Goal: Task Accomplishment & Management: Manage account settings

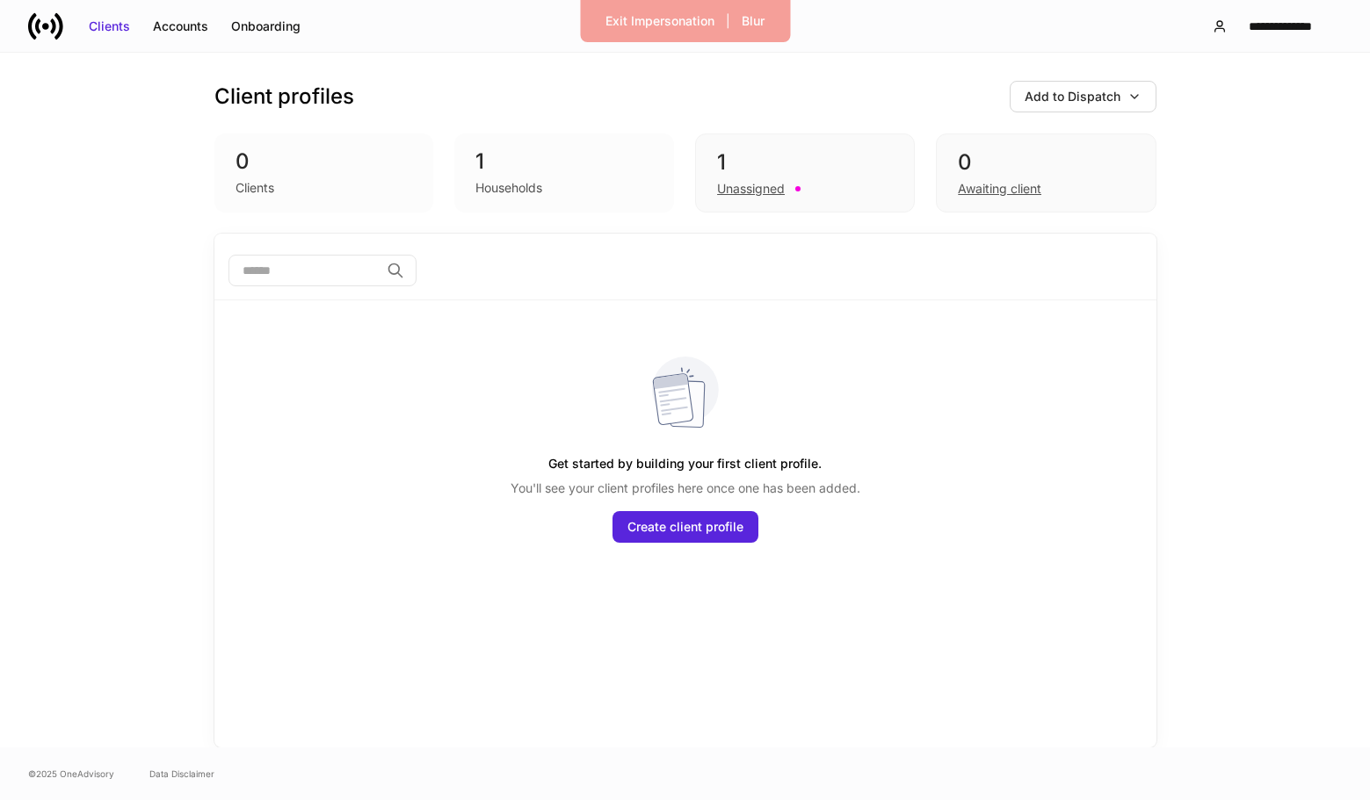
click at [500, 185] on div "Households" at bounding box center [508, 188] width 67 height 18
click at [764, 173] on div "1" at bounding box center [805, 162] width 176 height 28
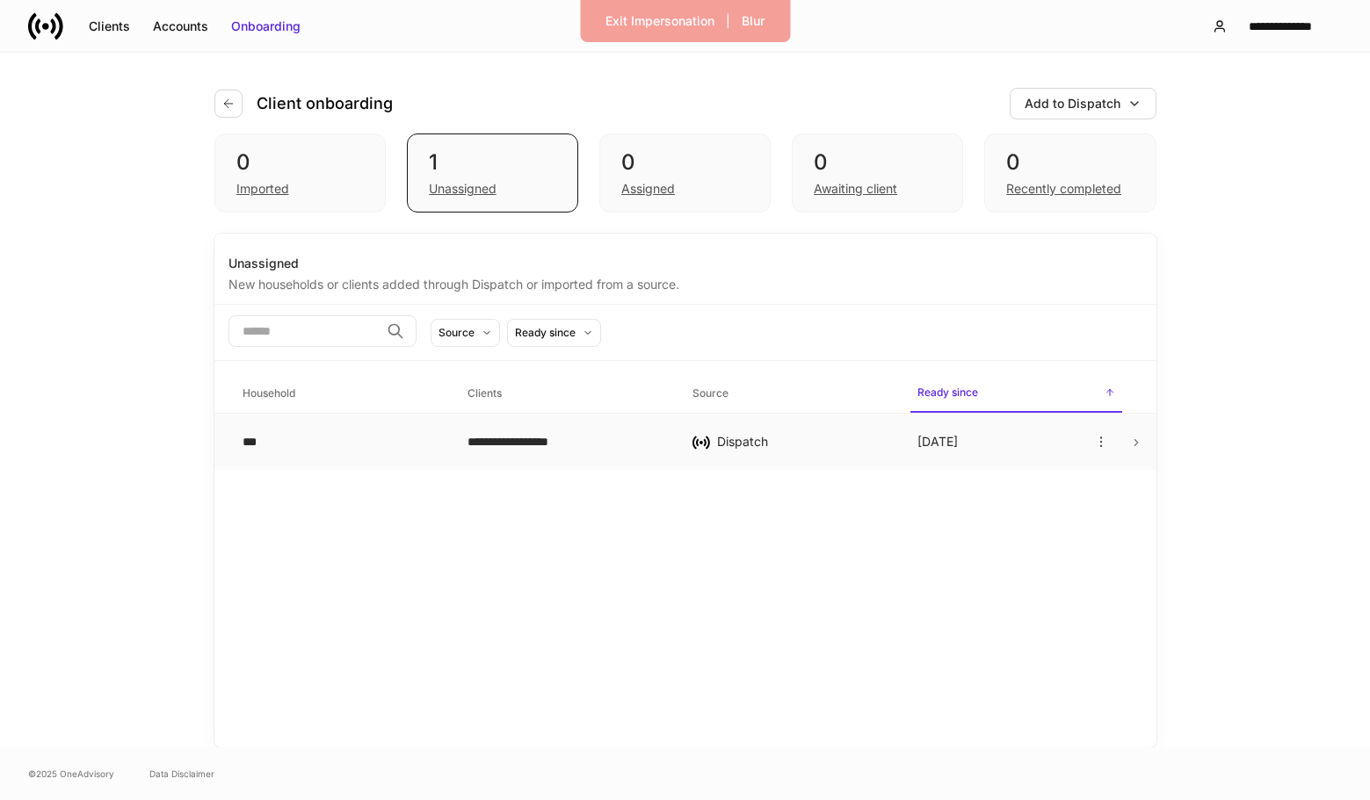
click at [531, 442] on div "**********" at bounding box center [565, 442] width 197 height 18
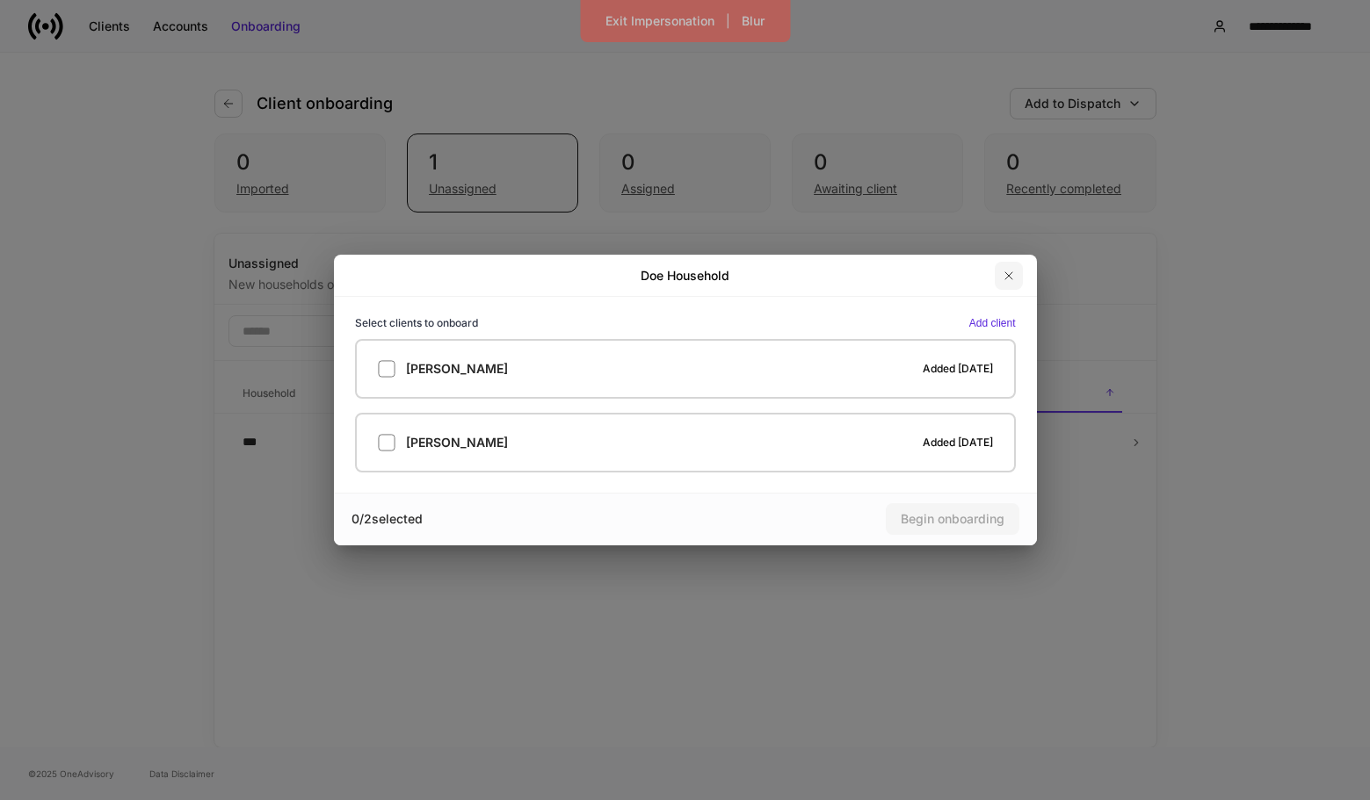
click at [1012, 278] on icon "button" at bounding box center [1009, 276] width 14 height 14
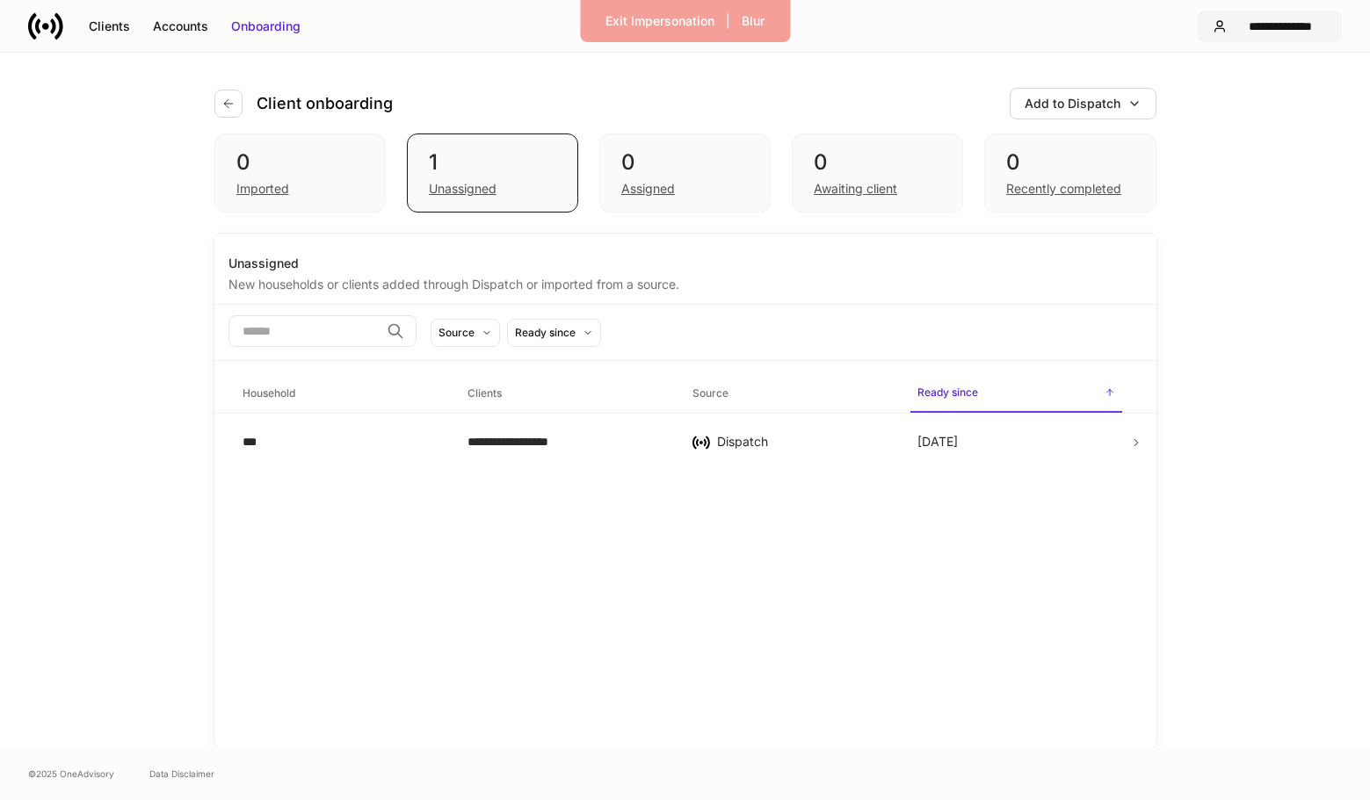
click at [1259, 26] on div "**********" at bounding box center [1280, 27] width 93 height 18
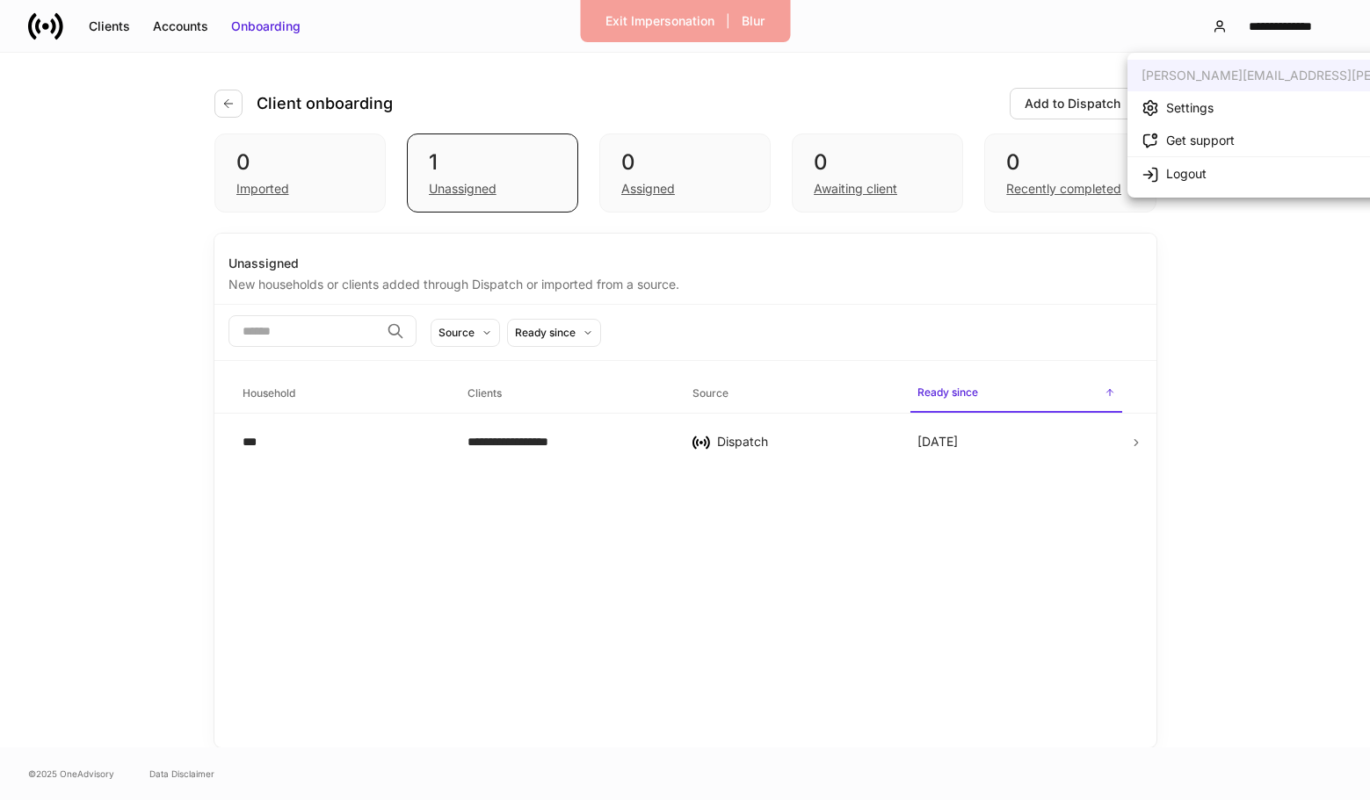
click at [1200, 104] on div "Settings" at bounding box center [1189, 108] width 47 height 18
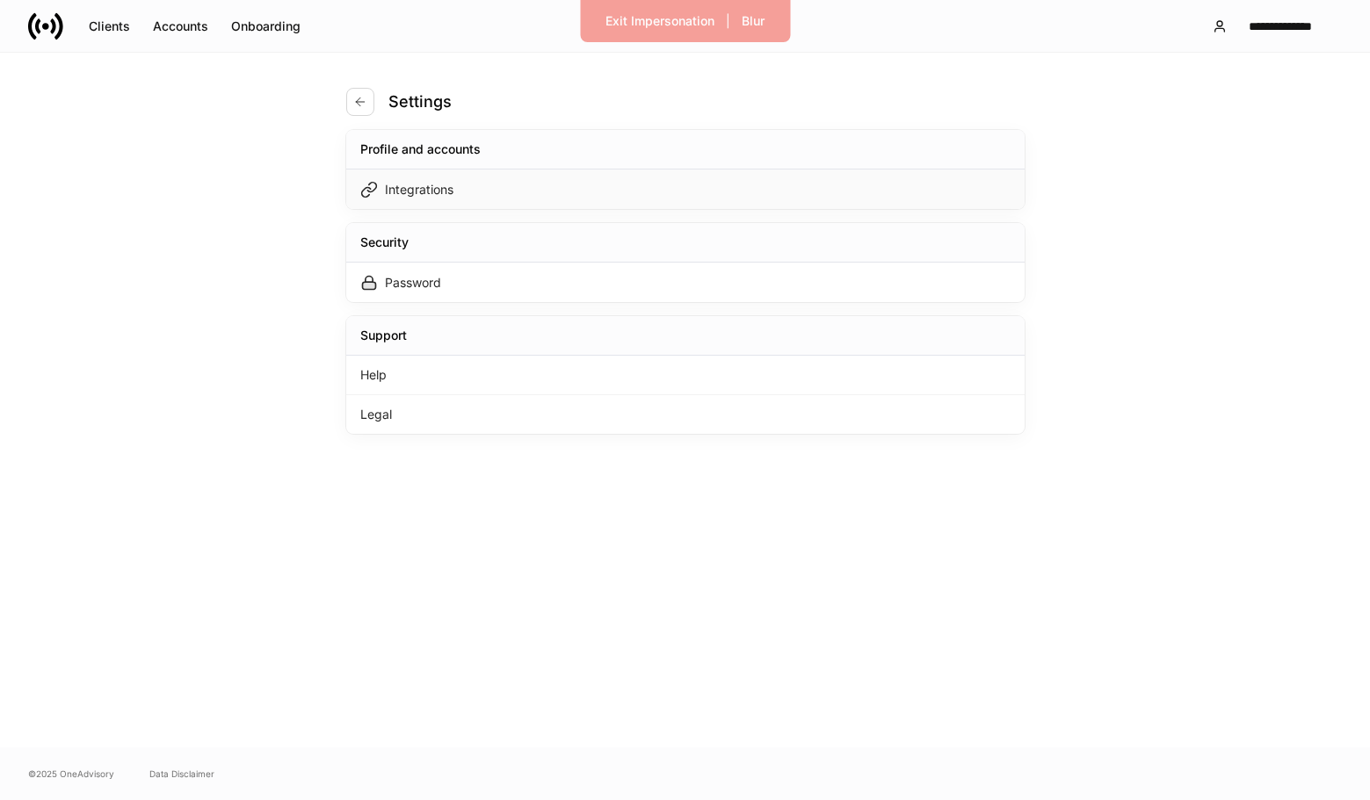
click at [637, 185] on div "Integrations" at bounding box center [685, 190] width 678 height 40
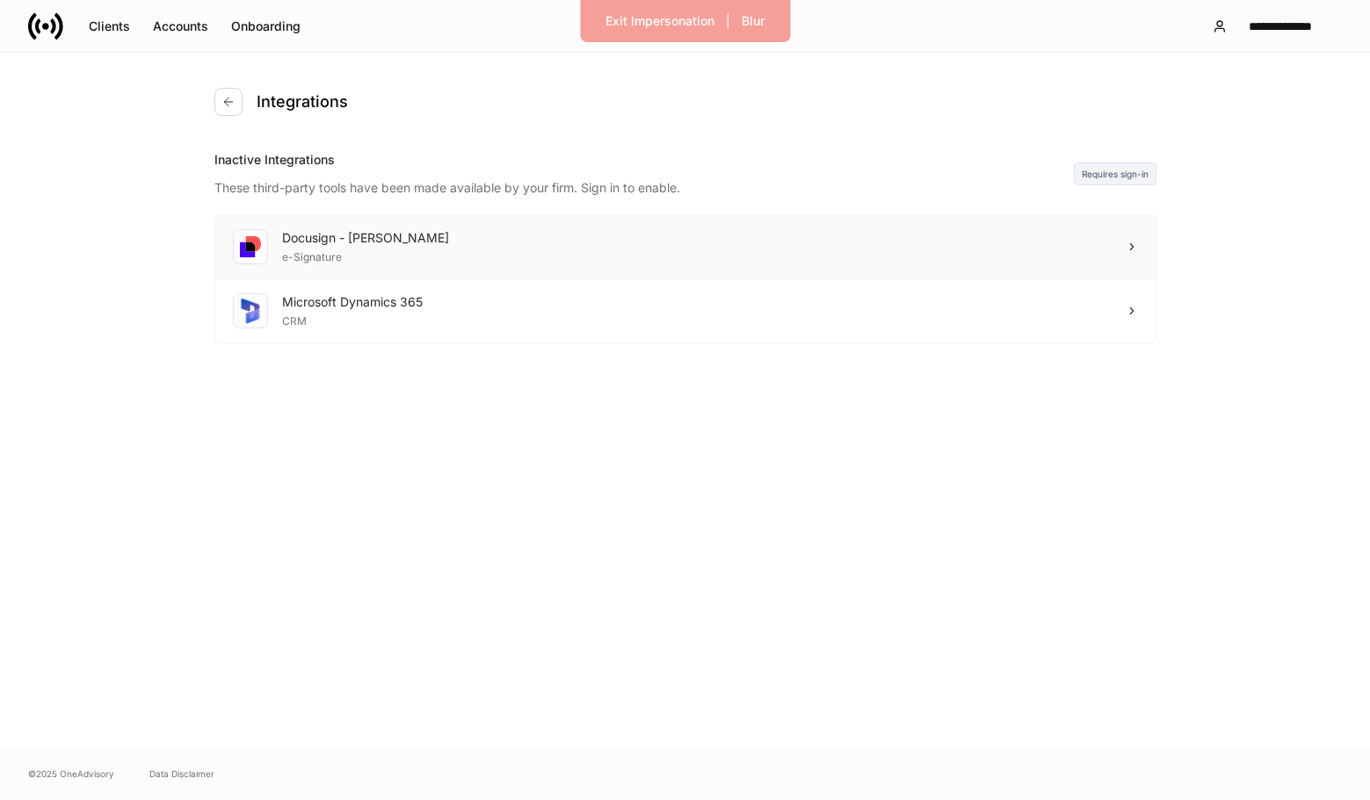
click at [794, 247] on div "Docusign - Schwab e-Signature" at bounding box center [685, 247] width 940 height 64
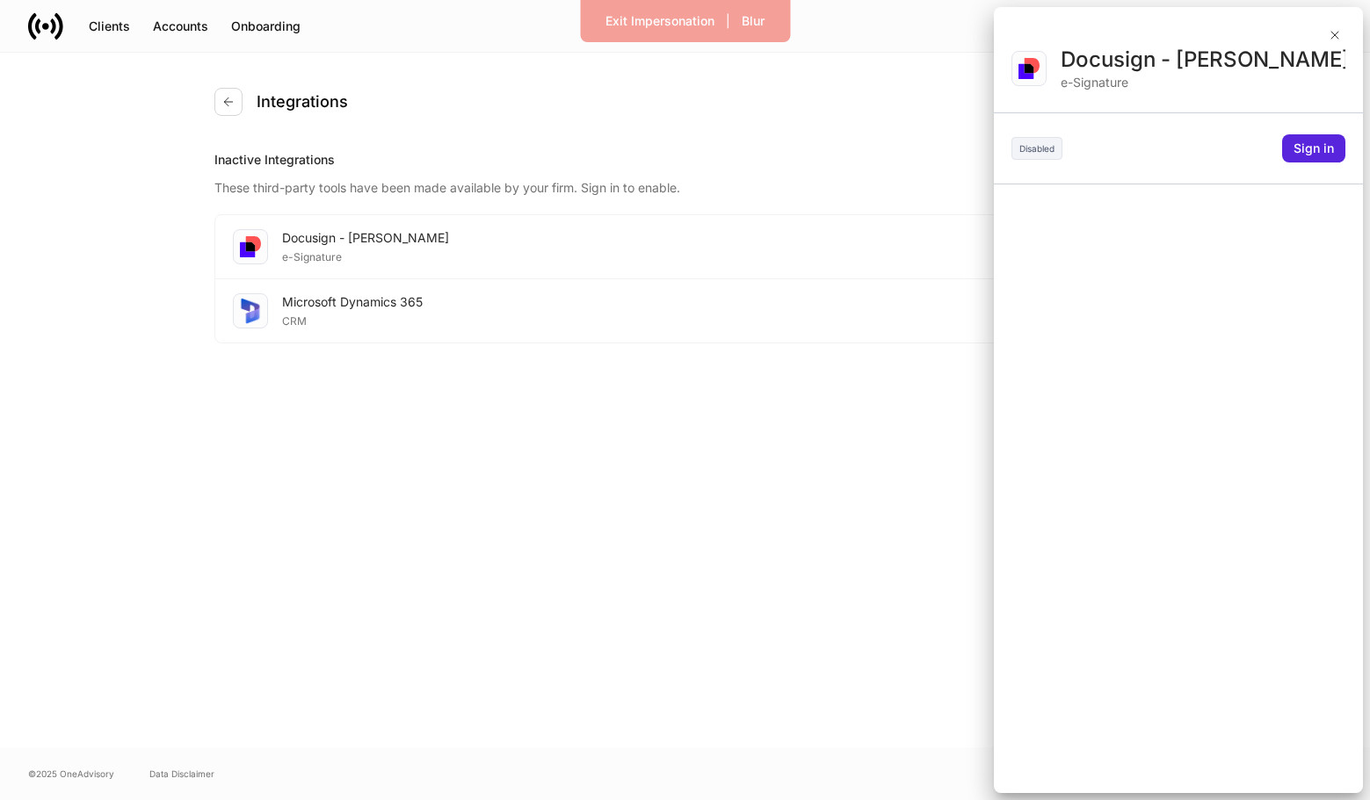
click at [877, 173] on div at bounding box center [685, 400] width 1370 height 800
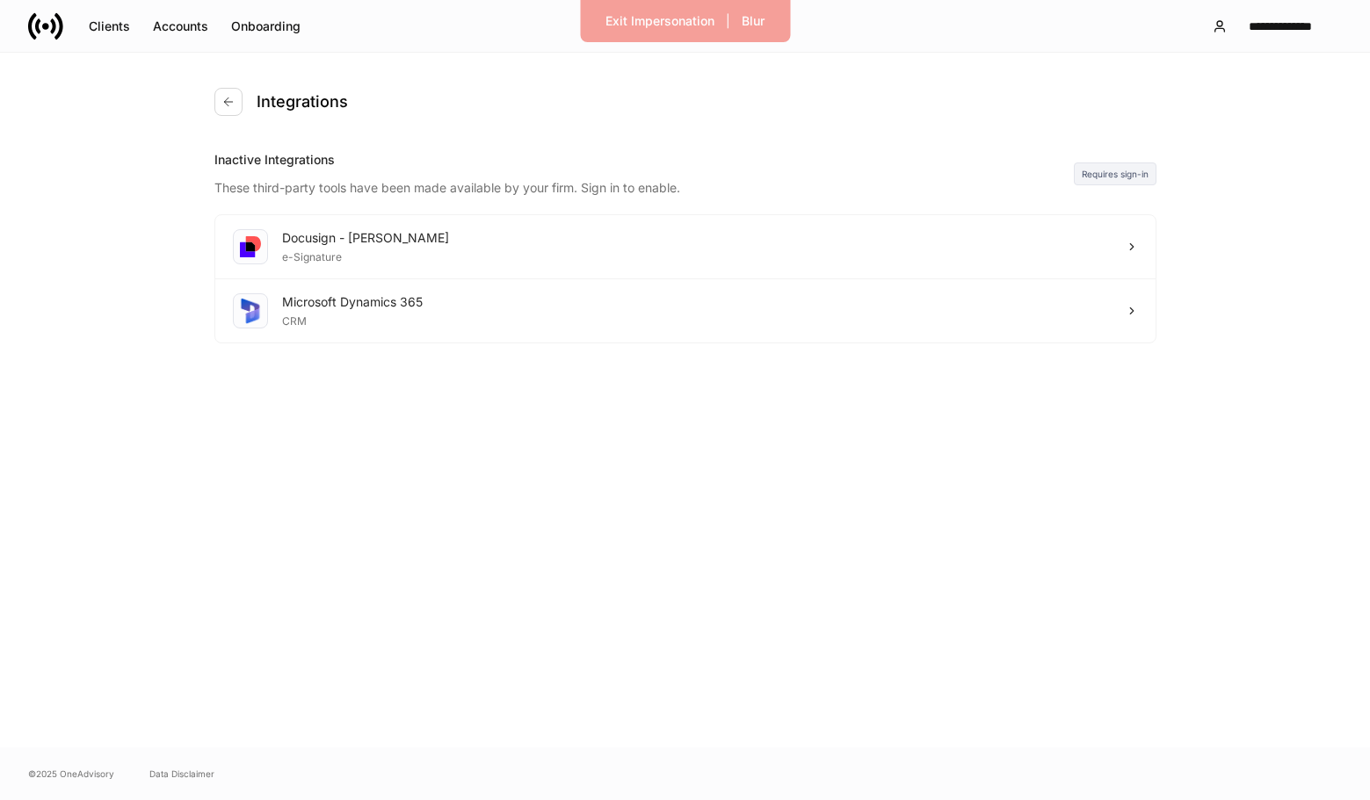
click at [250, 116] on div "Integrations" at bounding box center [685, 102] width 942 height 98
click at [247, 116] on div "Integrations" at bounding box center [685, 102] width 942 height 98
click at [235, 112] on button "button" at bounding box center [228, 102] width 28 height 28
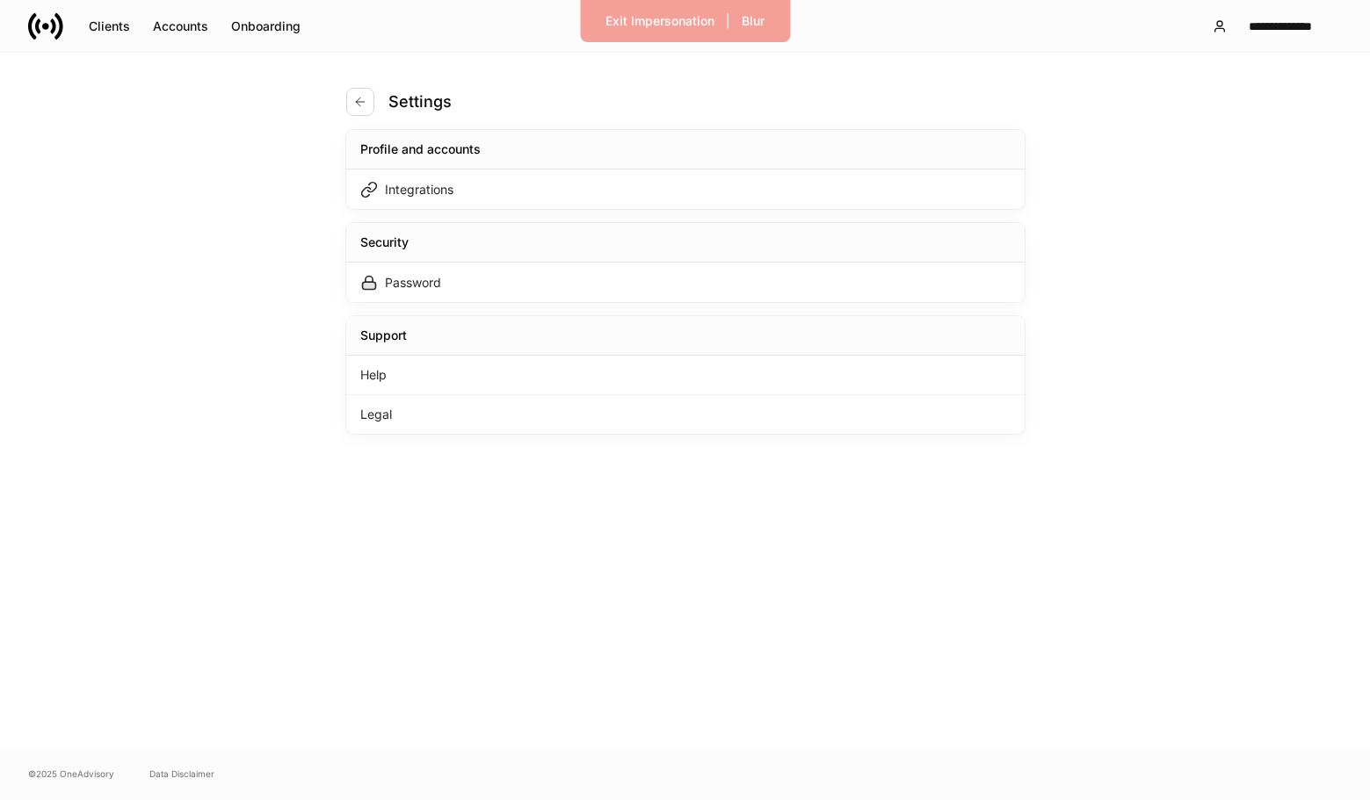
click at [356, 85] on div "Settings" at bounding box center [685, 91] width 678 height 77
click at [356, 90] on button "button" at bounding box center [360, 102] width 28 height 28
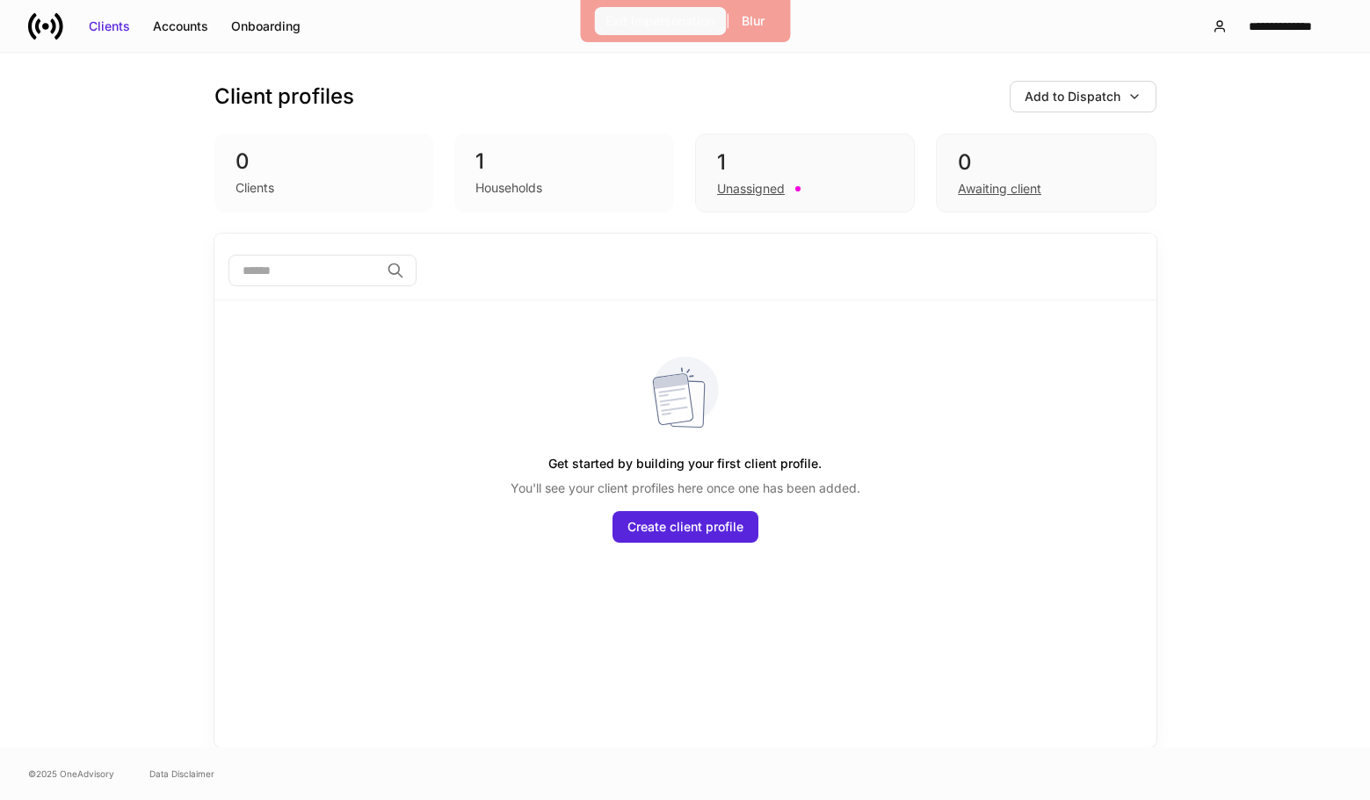
click at [671, 16] on div "Exit Impersonation" at bounding box center [659, 21] width 109 height 18
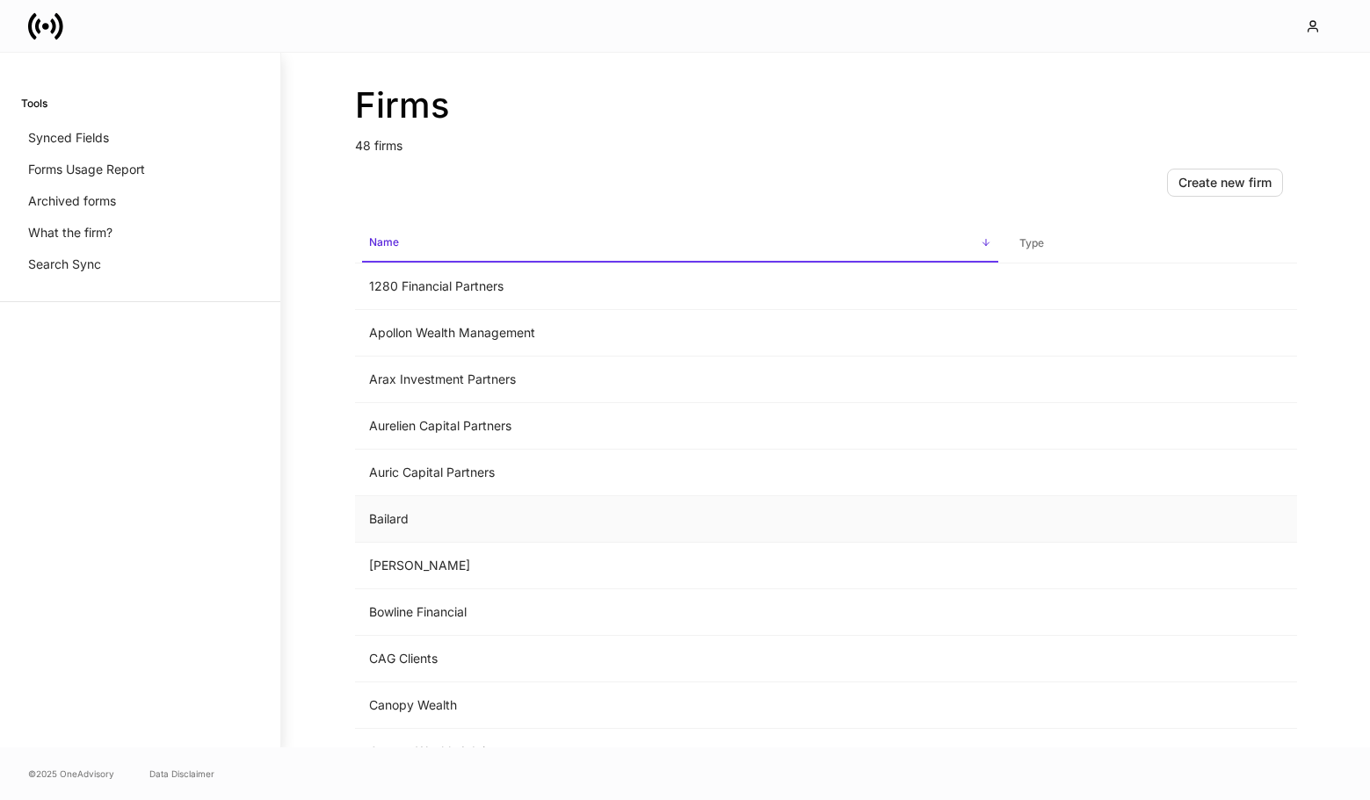
click at [422, 533] on td "Bailard" at bounding box center [680, 519] width 650 height 47
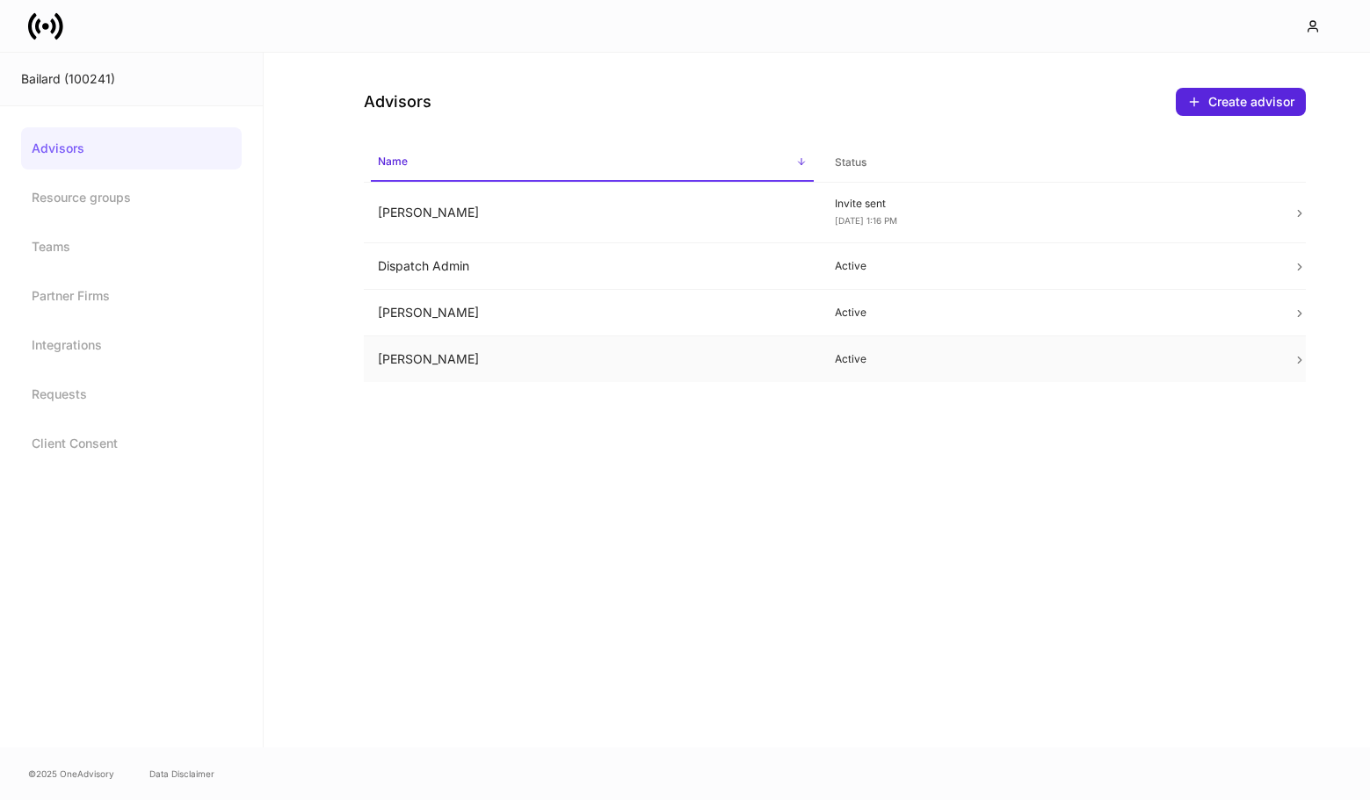
click at [838, 341] on td "Active" at bounding box center [1050, 360] width 458 height 47
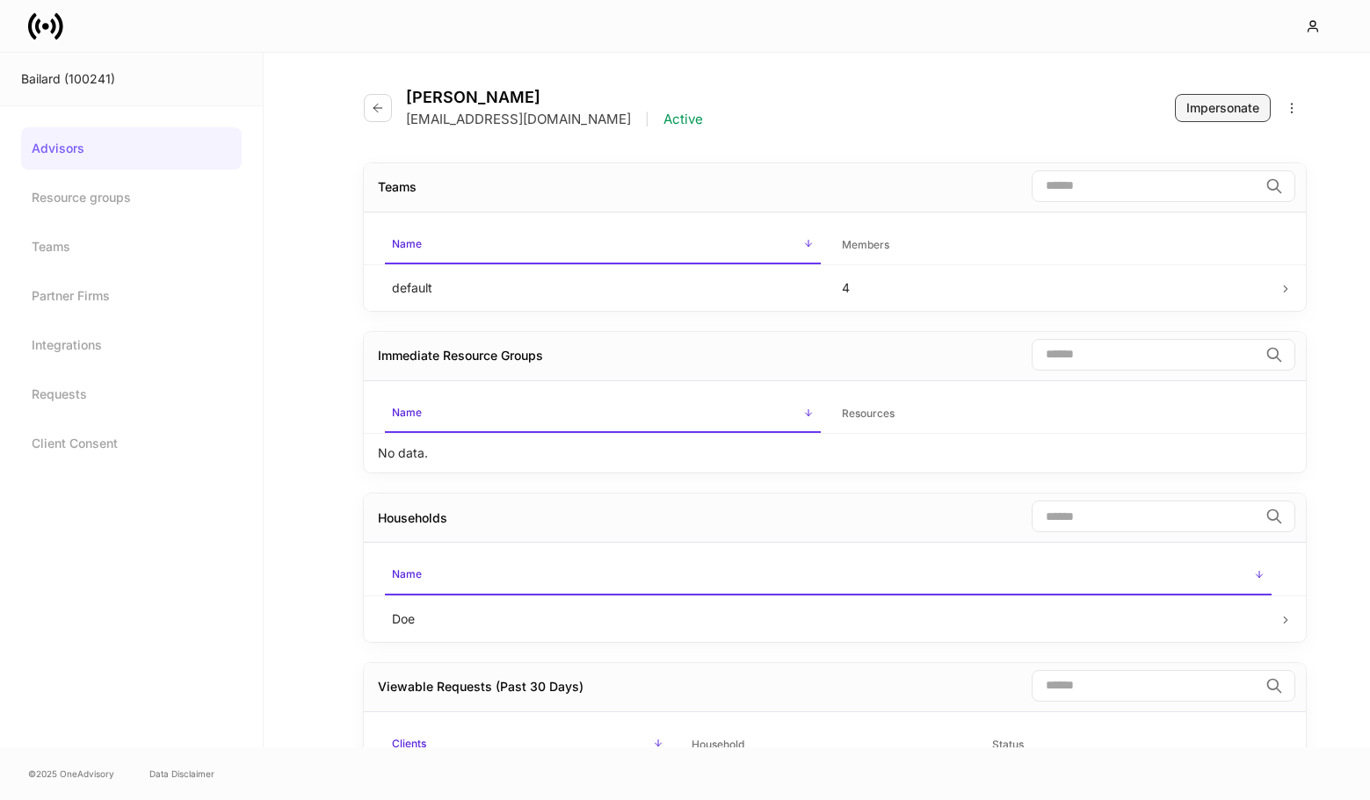
click at [1247, 94] on button "Impersonate" at bounding box center [1223, 108] width 96 height 28
